Goal: Task Accomplishment & Management: Complete application form

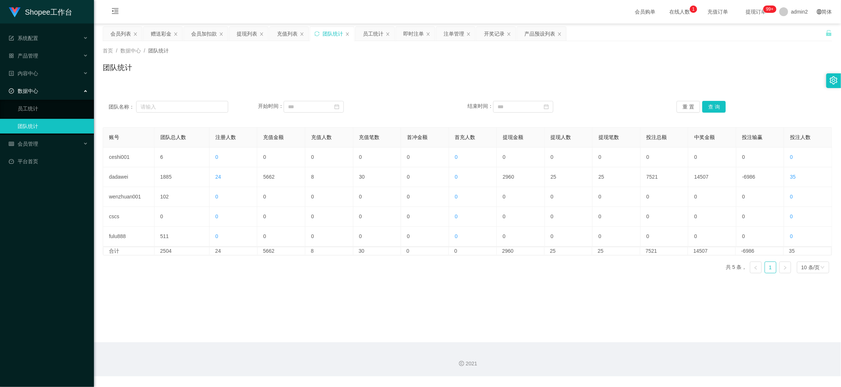
click at [685, 351] on div "2021" at bounding box center [467, 359] width 747 height 34
click at [157, 34] on div "赠送彩金" at bounding box center [161, 34] width 21 height 14
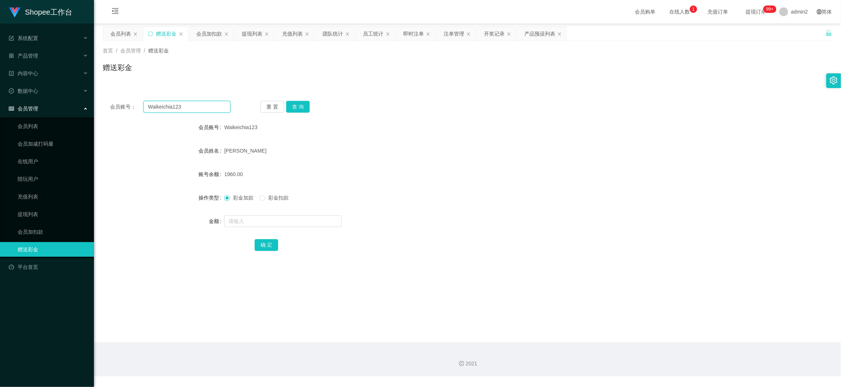
click at [206, 107] on input "Waikeichia123" at bounding box center [186, 107] width 87 height 12
paste input "munkit"
type input "munkit"
click at [292, 103] on button "查 询" at bounding box center [297, 107] width 23 height 12
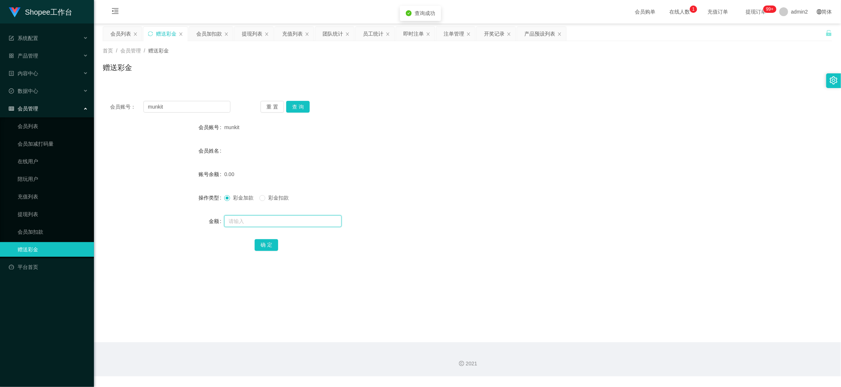
click at [315, 223] on input "text" at bounding box center [282, 221] width 117 height 12
type input "80"
drag, startPoint x: 267, startPoint y: 240, endPoint x: 355, endPoint y: 227, distance: 89.8
click at [267, 240] on button "确 定" at bounding box center [266, 245] width 23 height 12
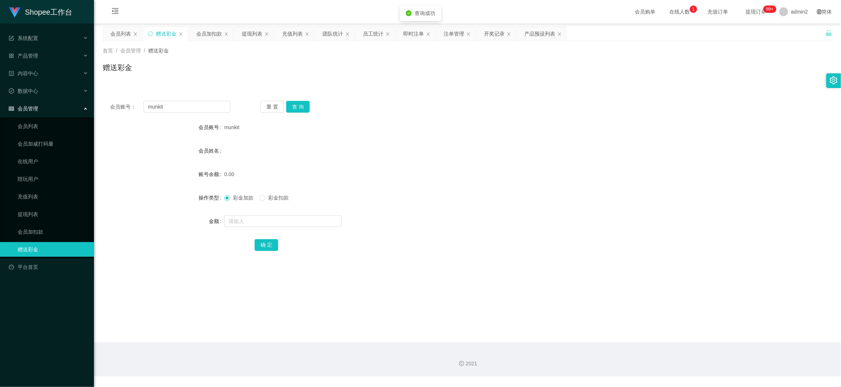
click at [470, 204] on div "彩金加款 彩金扣款" at bounding box center [437, 197] width 426 height 15
click at [204, 34] on div "会员加扣款" at bounding box center [209, 34] width 26 height 14
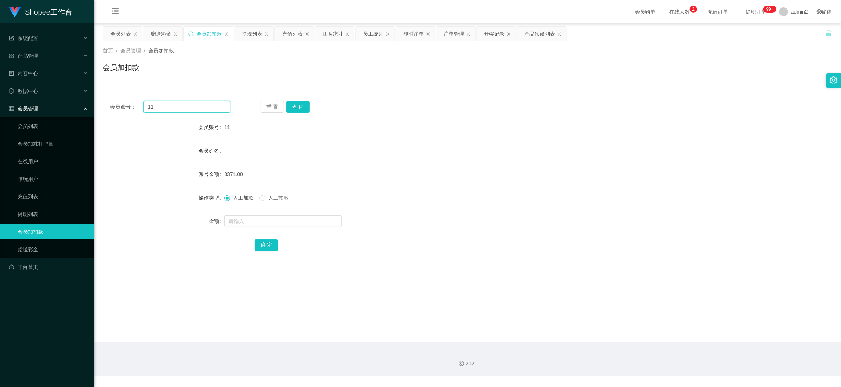
click at [194, 103] on input "11" at bounding box center [186, 107] width 87 height 12
paste input "68"
type input "168"
click at [299, 103] on button "查 询" at bounding box center [297, 107] width 23 height 12
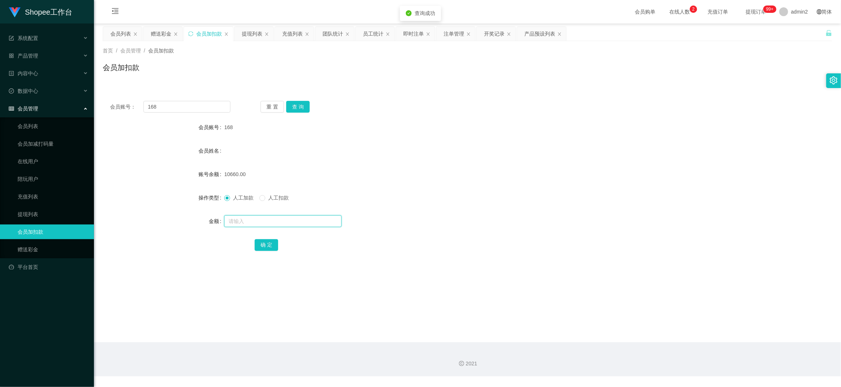
click at [311, 222] on input "text" at bounding box center [282, 221] width 117 height 12
type input "16"
drag, startPoint x: 267, startPoint y: 244, endPoint x: 307, endPoint y: 239, distance: 40.0
click at [268, 244] on button "确 定" at bounding box center [266, 245] width 23 height 12
